Goal: Browse casually

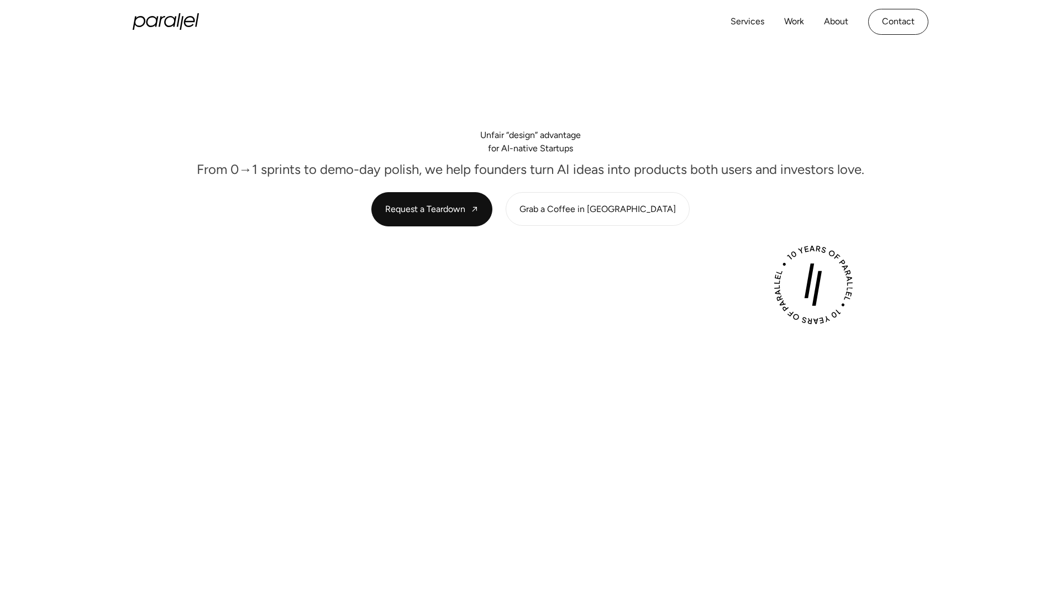
click at [527, 305] on div "Play with Sound" at bounding box center [530, 499] width 751 height 423
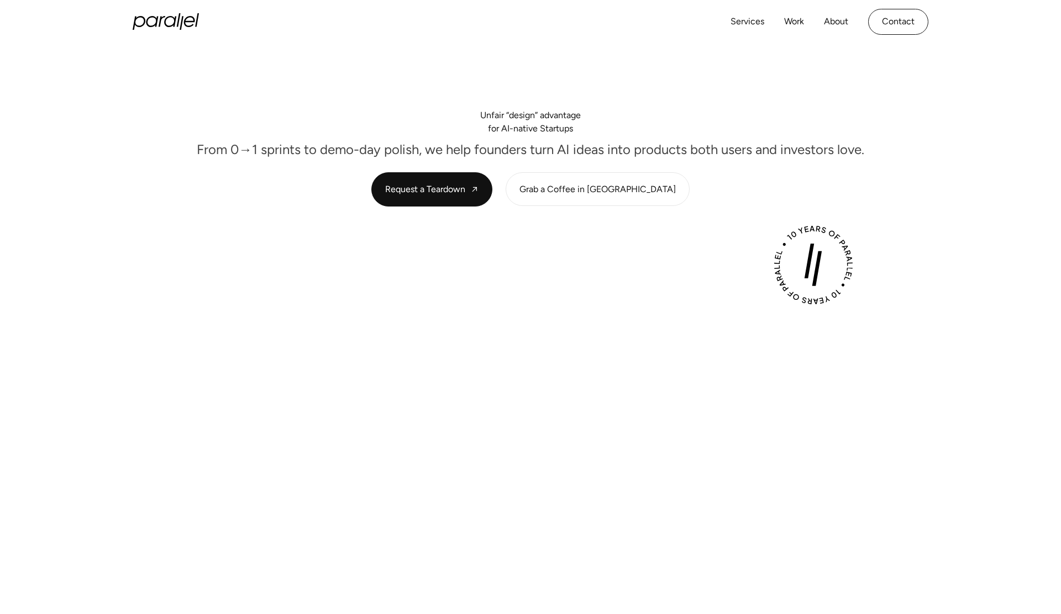
scroll to position [21, 0]
